Goal: Information Seeking & Learning: Understand process/instructions

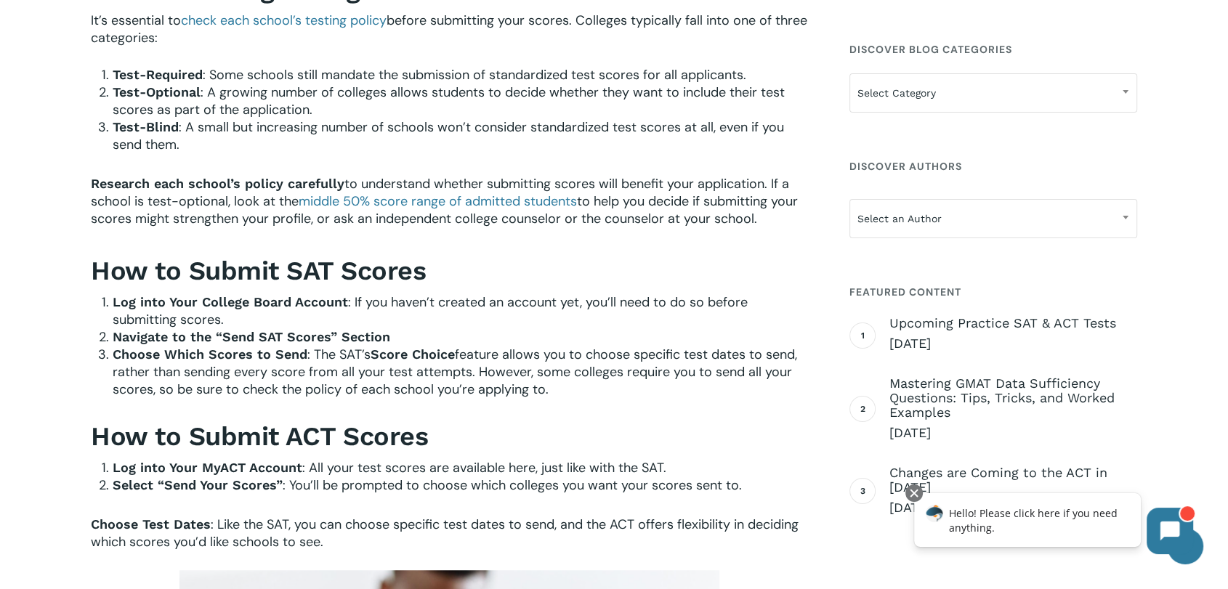
scroll to position [1050, 0]
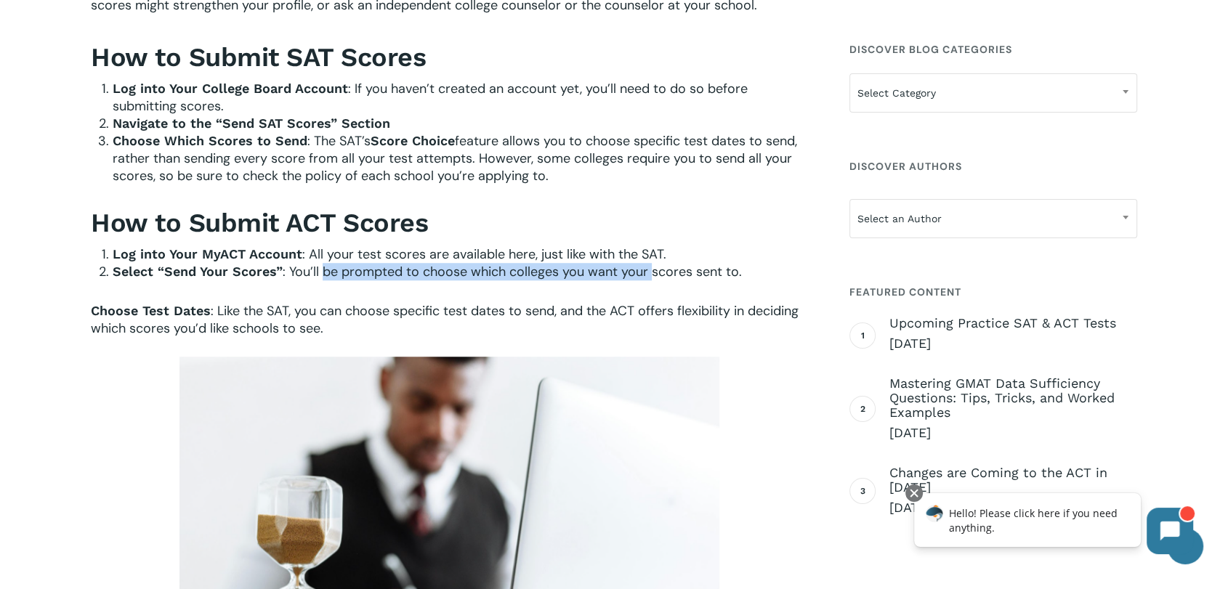
drag, startPoint x: 326, startPoint y: 272, endPoint x: 651, endPoint y: 272, distance: 325.6
click at [651, 272] on span ": You’ll be prompted to choose which colleges you want your scores sent to." at bounding box center [512, 271] width 459 height 17
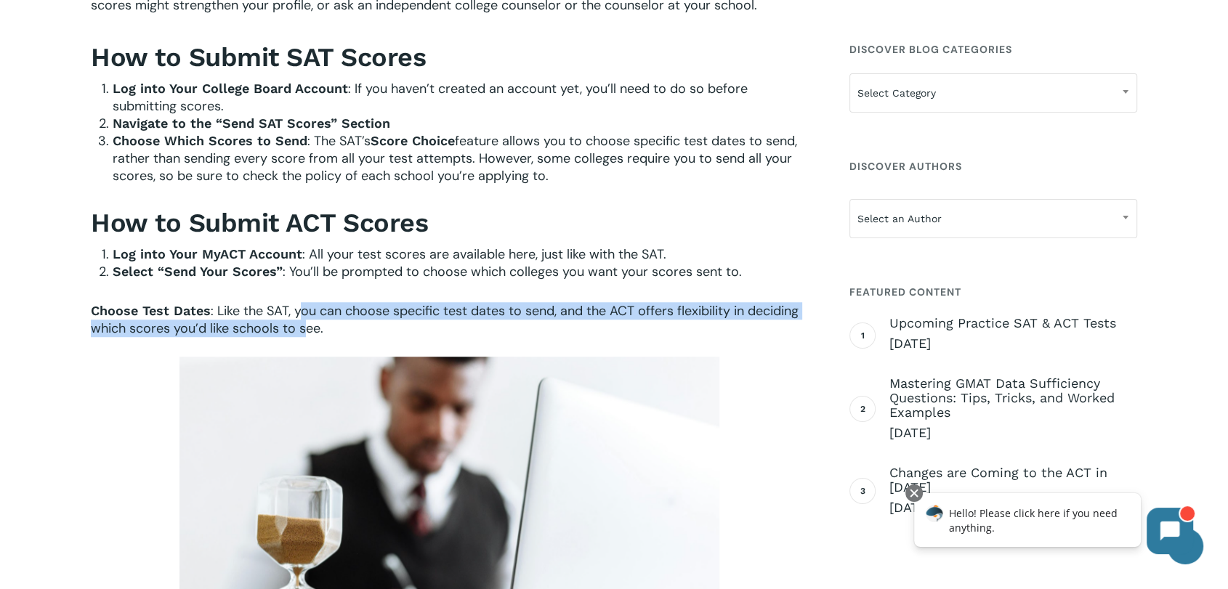
drag, startPoint x: 299, startPoint y: 309, endPoint x: 308, endPoint y: 330, distance: 22.8
click at [308, 330] on span ": Like the SAT, you can choose specific test dates to send, and the ACT offers …" at bounding box center [445, 319] width 708 height 35
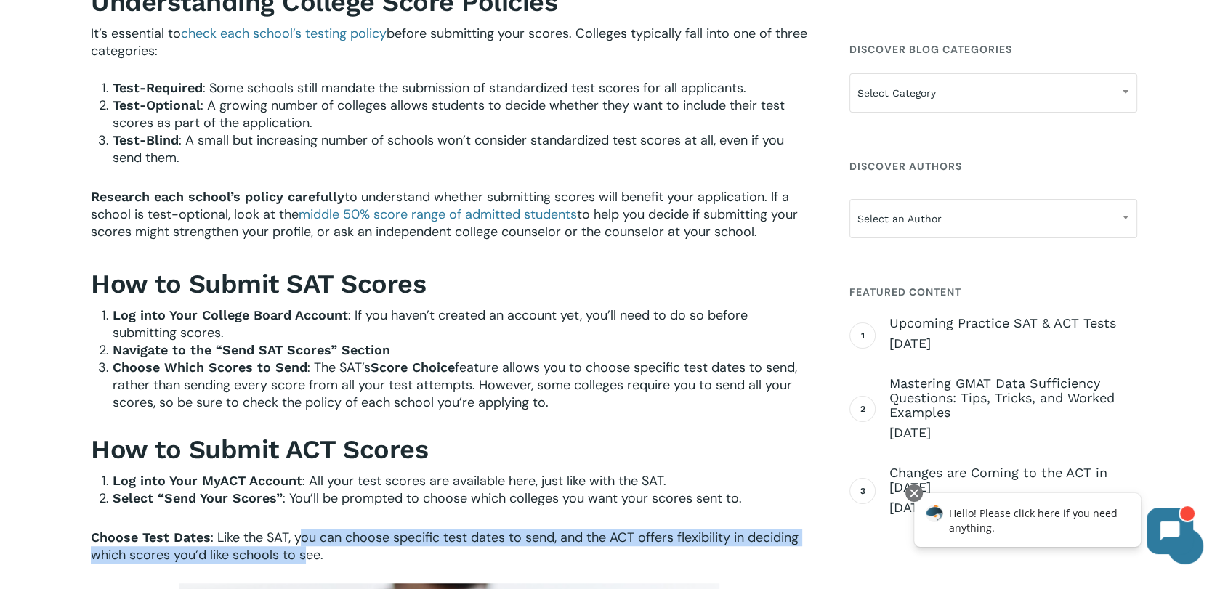
scroll to position [727, 0]
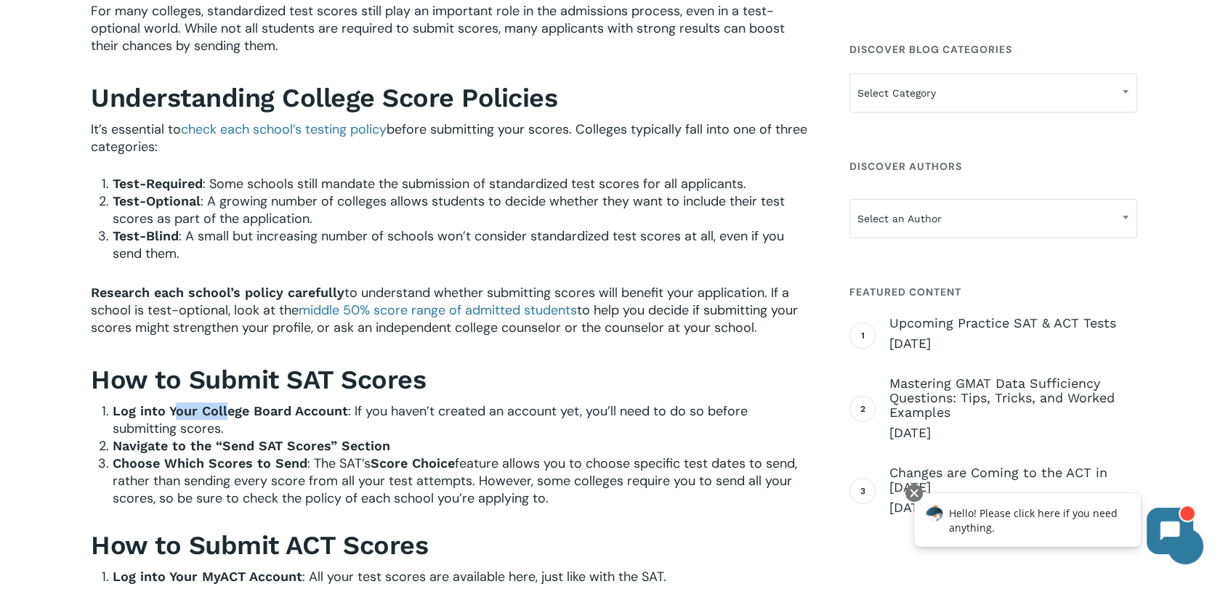
drag, startPoint x: 177, startPoint y: 410, endPoint x: 225, endPoint y: 411, distance: 47.2
click at [225, 411] on b "Log into Your College Board Account" at bounding box center [230, 410] width 235 height 15
drag, startPoint x: 270, startPoint y: 440, endPoint x: 401, endPoint y: 444, distance: 130.9
click at [401, 444] on li "Navigate to the “Send SAT Scores” Section" at bounding box center [460, 446] width 695 height 17
drag, startPoint x: 142, startPoint y: 467, endPoint x: 302, endPoint y: 467, distance: 159.9
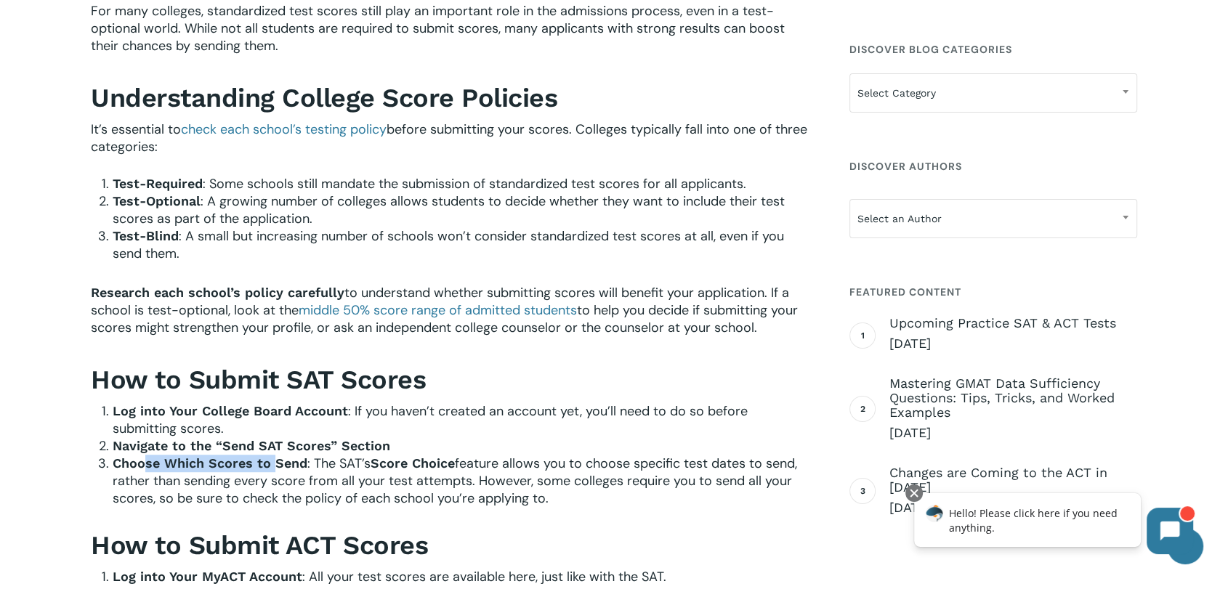
click at [280, 467] on b "Choose Which Scores to Send" at bounding box center [210, 463] width 195 height 15
click at [442, 467] on b "Score Choice" at bounding box center [413, 463] width 84 height 15
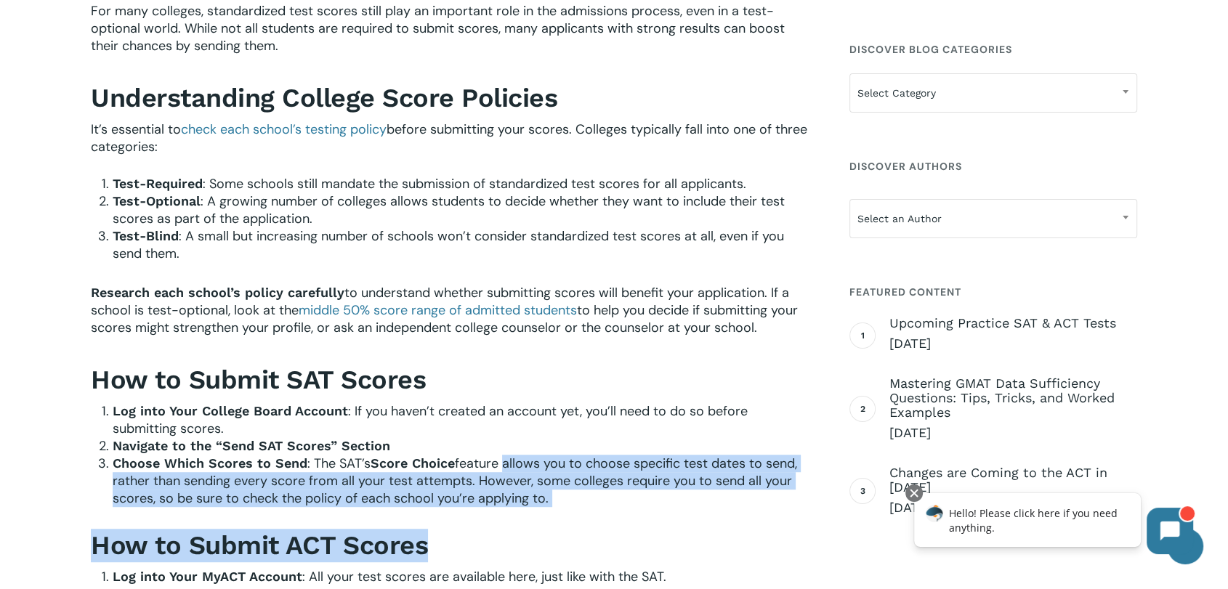
drag, startPoint x: 502, startPoint y: 457, endPoint x: 192, endPoint y: 50, distance: 511.8
click at [533, 506] on span "feature allows you to choose specific test dates to send, rather than sending e…" at bounding box center [455, 481] width 685 height 52
